Goal: Information Seeking & Learning: Learn about a topic

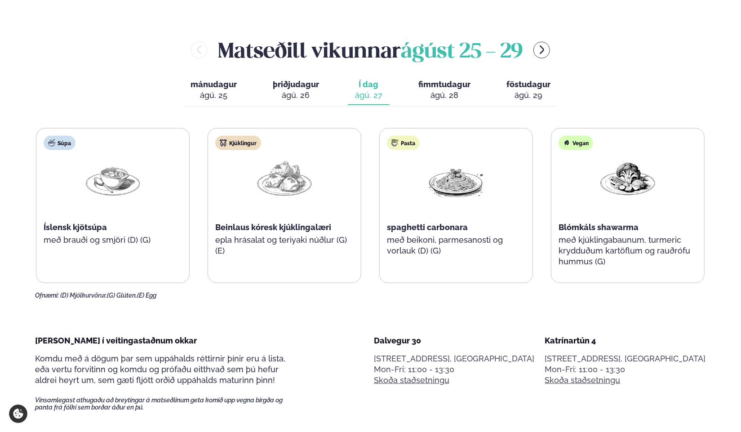
scroll to position [405, 0]
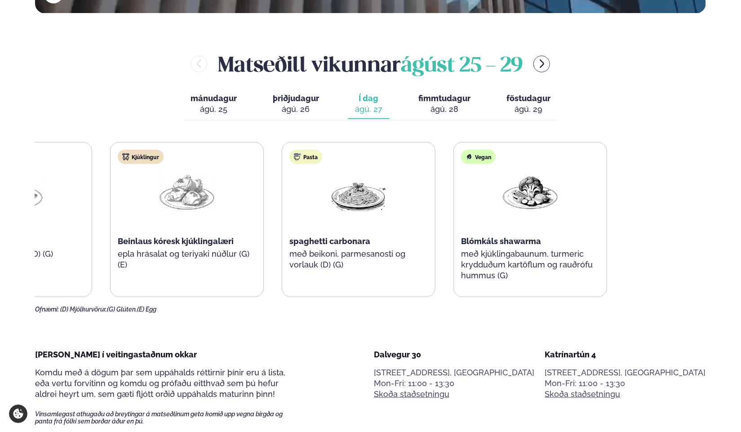
click at [353, 229] on div "Súpa Íslensk kjötsúpa með brauði og smjöri (D) (G) Kjúklingur Beinlaus kóresk k…" at bounding box center [272, 219] width 669 height 155
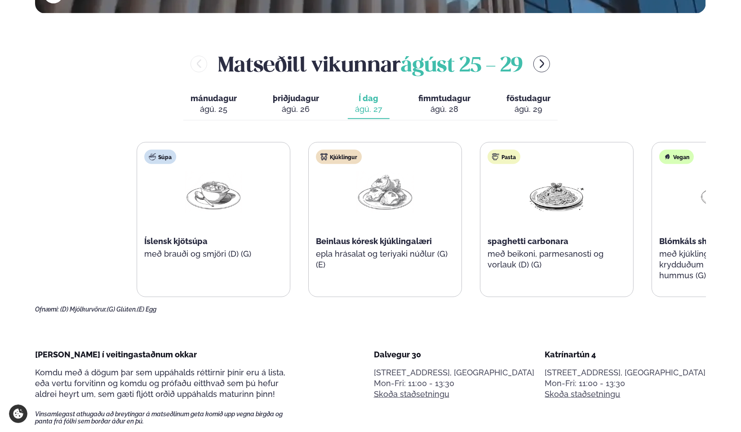
click at [560, 218] on div "Súpa Íslensk kjötsúpa með brauði og smjöri (D) (G) Kjúklingur Beinlaus kóresk k…" at bounding box center [471, 219] width 669 height 155
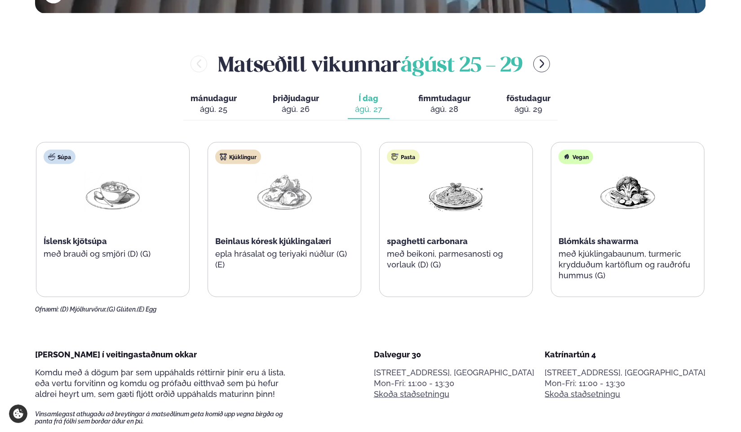
click at [441, 107] on div "ágú. 28" at bounding box center [445, 109] width 52 height 11
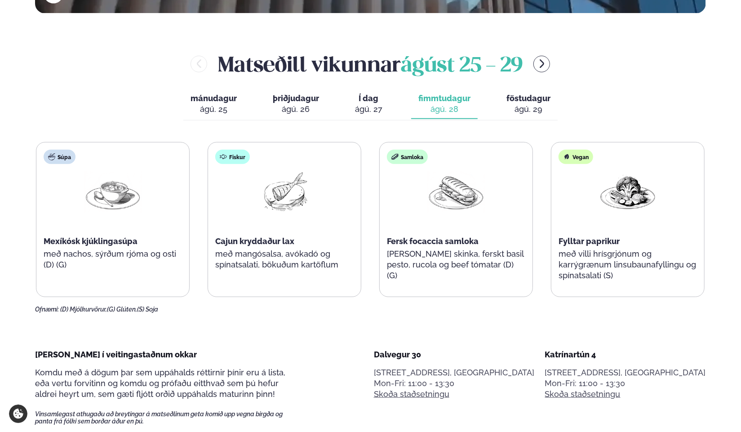
click at [521, 103] on button "föstudagur fös. [DATE]" at bounding box center [528, 104] width 58 height 30
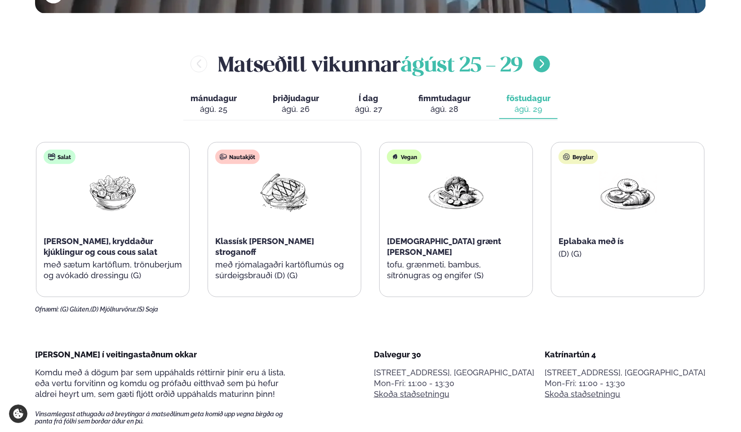
click at [544, 62] on icon "menu-btn-right" at bounding box center [542, 63] width 11 height 11
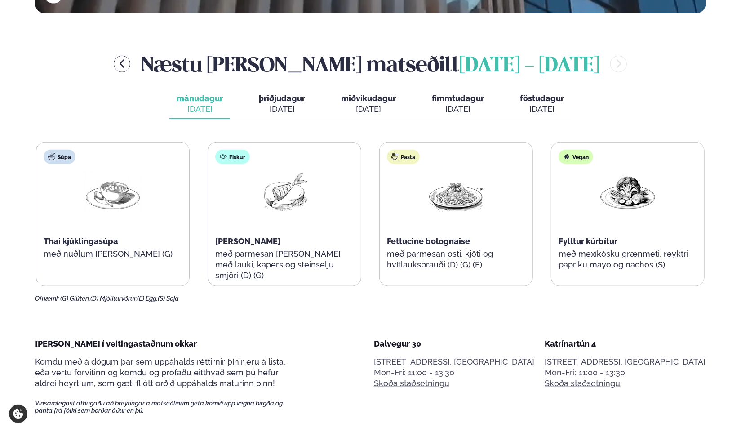
click at [285, 103] on button "þriðjudagur þri. [DATE]" at bounding box center [282, 104] width 61 height 30
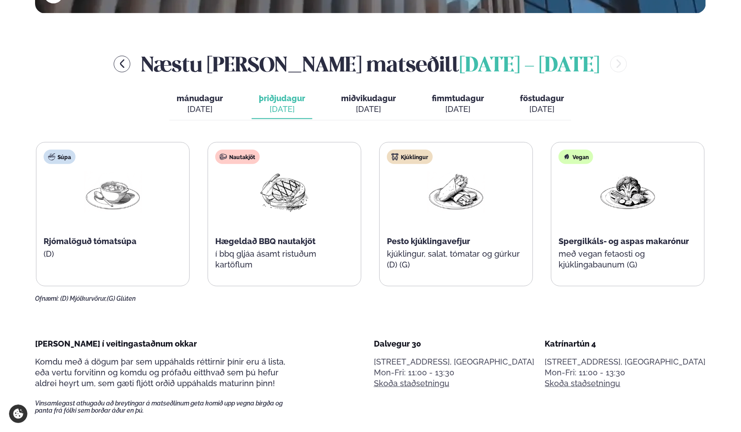
click at [361, 99] on span "miðvikudagur" at bounding box center [368, 98] width 55 height 9
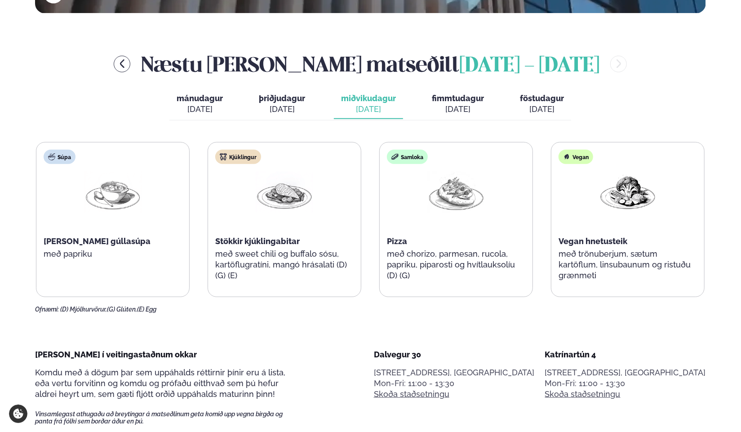
click at [466, 104] on div "[DATE]" at bounding box center [458, 109] width 52 height 11
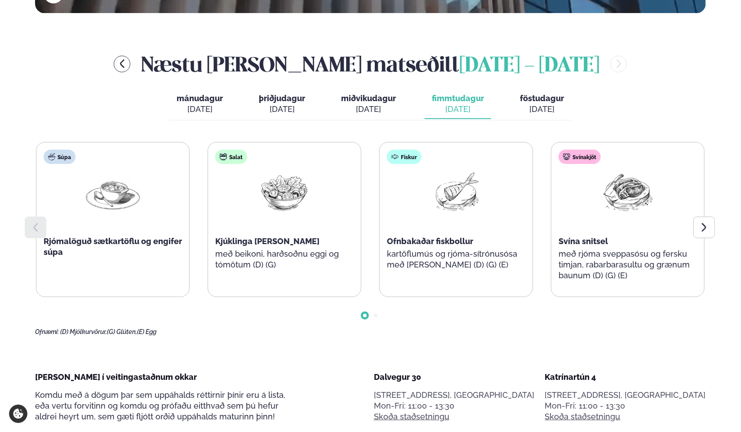
drag, startPoint x: 544, startPoint y: 102, endPoint x: 488, endPoint y: 112, distance: 57.5
click at [543, 102] on span "föstudagur" at bounding box center [542, 98] width 44 height 9
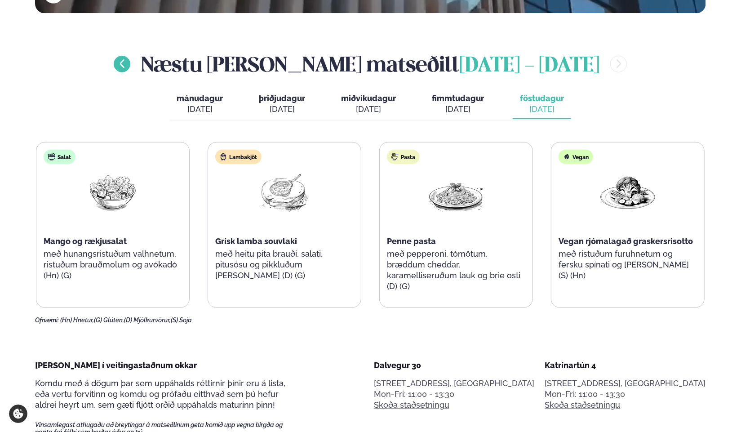
click at [128, 62] on icon "menu-btn-left" at bounding box center [122, 63] width 11 height 11
